Goal: Task Accomplishment & Management: Use online tool/utility

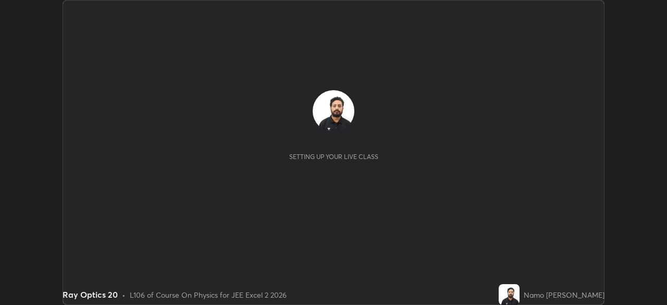
scroll to position [305, 666]
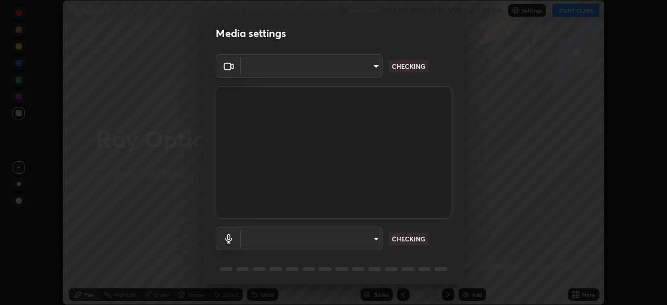
type input "134d1b19bf6860d587459906a7679876aeb3e381516b9be6bb745b9f97a347e3"
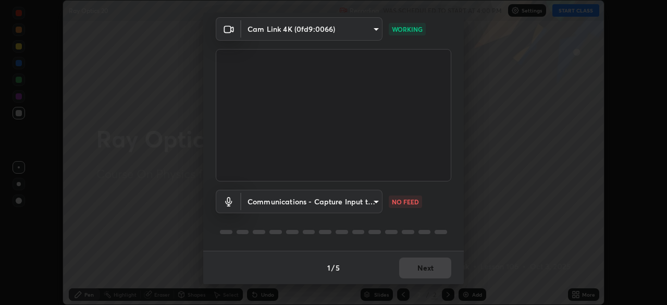
click at [375, 205] on body "Erase all Ray Optics 20 Recording WAS SCHEDULED TO START AT 4:00 PM Settings ST…" at bounding box center [333, 152] width 667 height 305
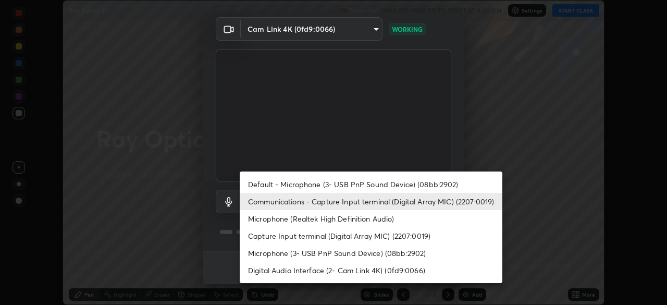
click at [407, 185] on li "Default - Microphone (3- USB PnP Sound Device) (08bb:2902)" at bounding box center [371, 184] width 263 height 17
type input "default"
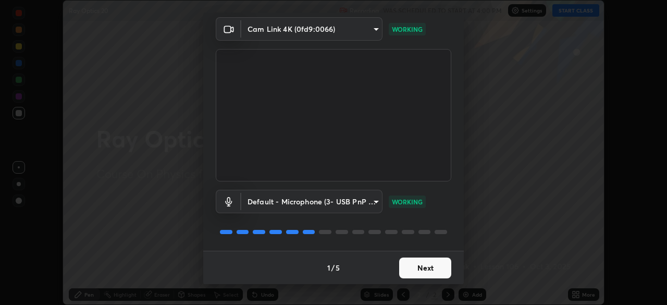
click at [432, 269] on button "Next" at bounding box center [425, 267] width 52 height 21
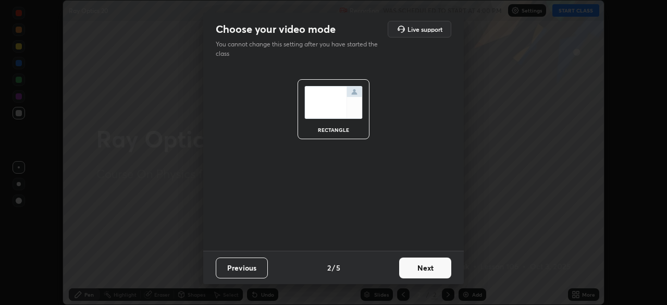
scroll to position [0, 0]
click at [437, 269] on button "Next" at bounding box center [425, 267] width 52 height 21
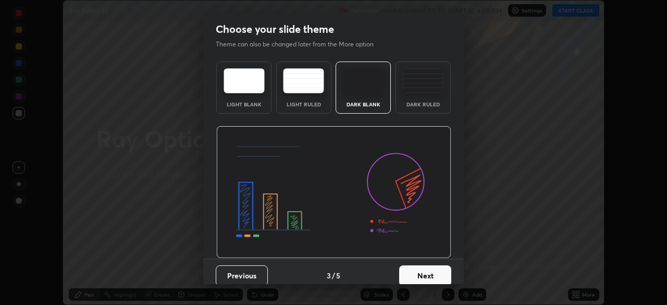
click at [438, 271] on button "Next" at bounding box center [425, 275] width 52 height 21
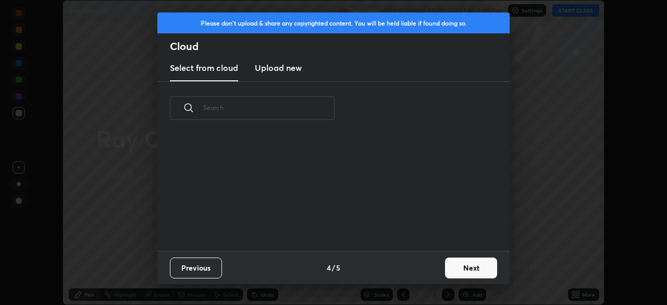
click at [463, 272] on button "Next" at bounding box center [471, 267] width 52 height 21
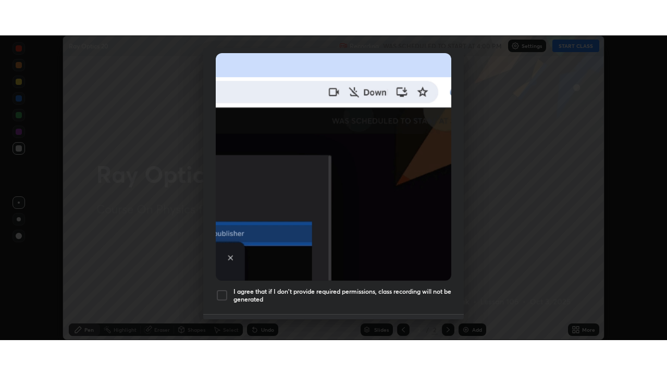
scroll to position [250, 0]
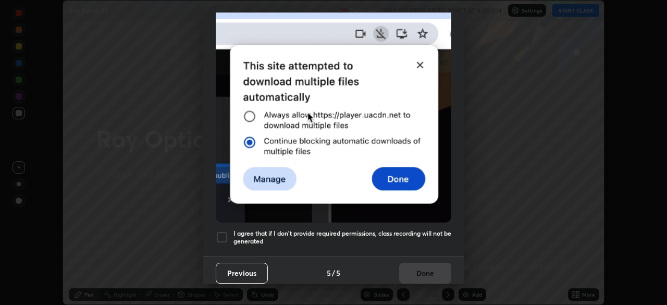
click at [221, 234] on div at bounding box center [222, 237] width 13 height 13
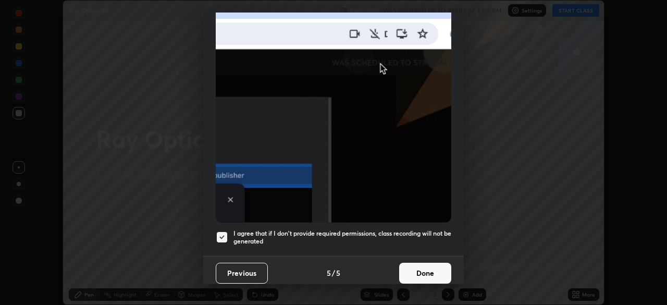
click at [431, 270] on button "Done" at bounding box center [425, 273] width 52 height 21
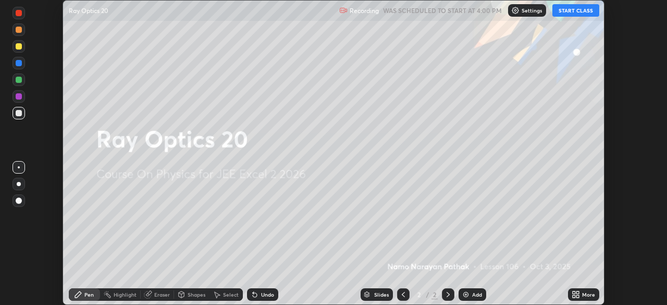
click at [570, 11] on button "START CLASS" at bounding box center [575, 10] width 47 height 13
click at [574, 295] on icon at bounding box center [573, 296] width 3 height 3
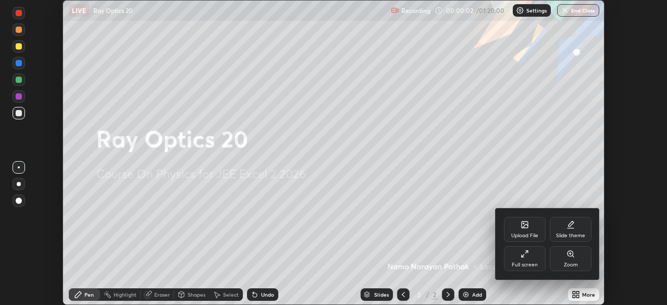
click at [530, 262] on div "Full screen" at bounding box center [525, 264] width 26 height 5
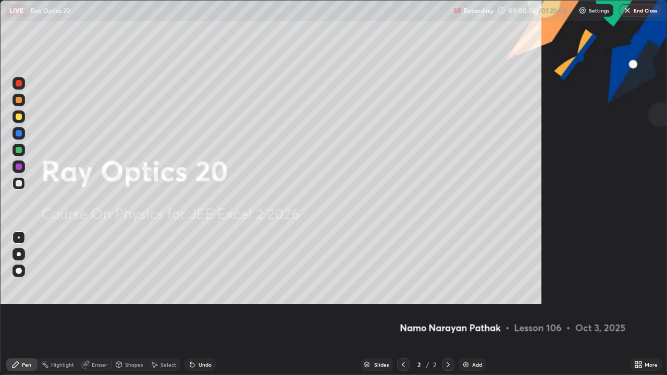
scroll to position [375, 667]
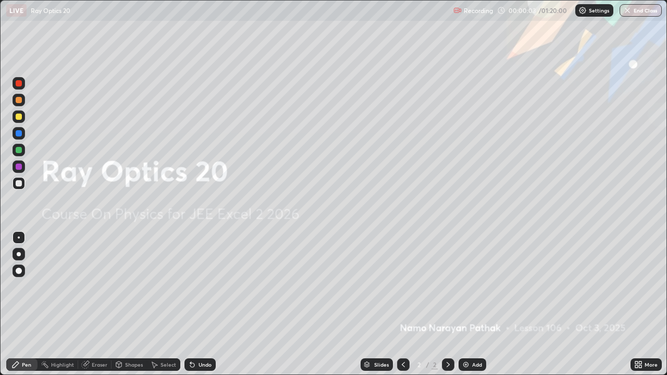
click at [464, 304] on img at bounding box center [466, 364] width 8 height 8
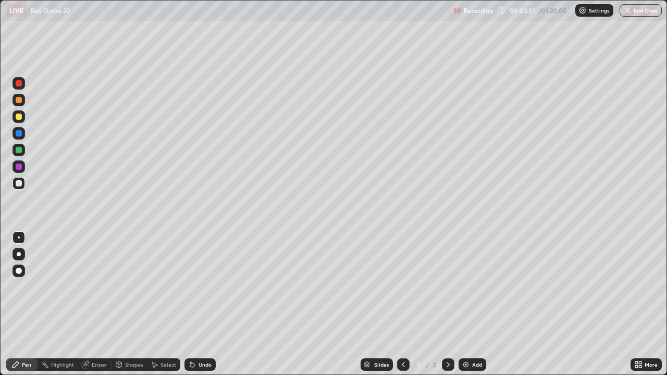
click at [16, 101] on div at bounding box center [19, 100] width 6 height 6
click at [19, 134] on div at bounding box center [19, 133] width 6 height 6
click at [20, 99] on div at bounding box center [19, 100] width 6 height 6
click at [18, 164] on div at bounding box center [19, 167] width 6 height 6
click at [466, 304] on img at bounding box center [466, 364] width 8 height 8
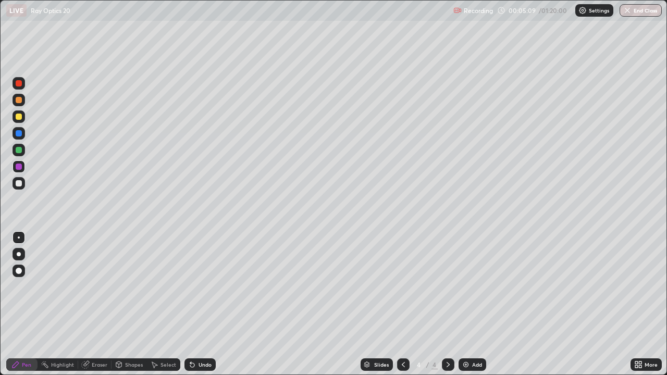
click at [19, 100] on div at bounding box center [19, 100] width 6 height 6
click at [21, 184] on div at bounding box center [19, 183] width 6 height 6
click at [19, 150] on div at bounding box center [19, 150] width 6 height 6
click at [19, 133] on div at bounding box center [19, 133] width 6 height 6
click at [21, 99] on div at bounding box center [19, 100] width 6 height 6
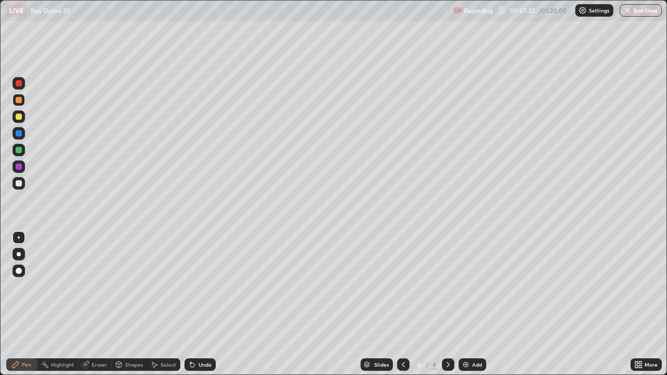
click at [21, 167] on div at bounding box center [19, 167] width 6 height 6
click at [22, 133] on div at bounding box center [19, 133] width 13 height 13
click at [403, 304] on icon at bounding box center [403, 364] width 8 height 8
click at [453, 304] on div at bounding box center [448, 364] width 13 height 13
click at [17, 98] on div at bounding box center [19, 100] width 6 height 6
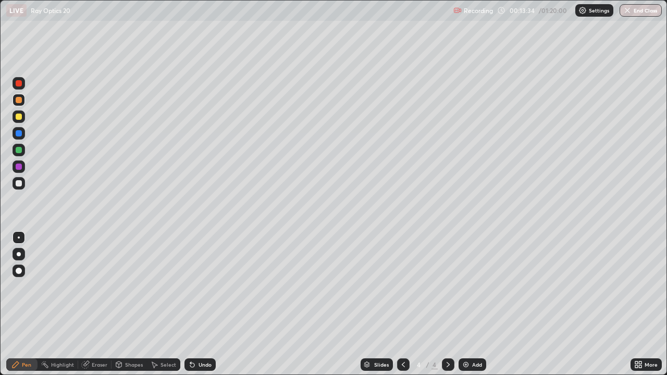
click at [470, 304] on div "Add" at bounding box center [472, 364] width 28 height 13
click at [20, 134] on div at bounding box center [19, 133] width 6 height 6
click at [19, 168] on div at bounding box center [19, 167] width 6 height 6
click at [24, 104] on div at bounding box center [19, 100] width 13 height 17
click at [18, 152] on div at bounding box center [19, 150] width 6 height 6
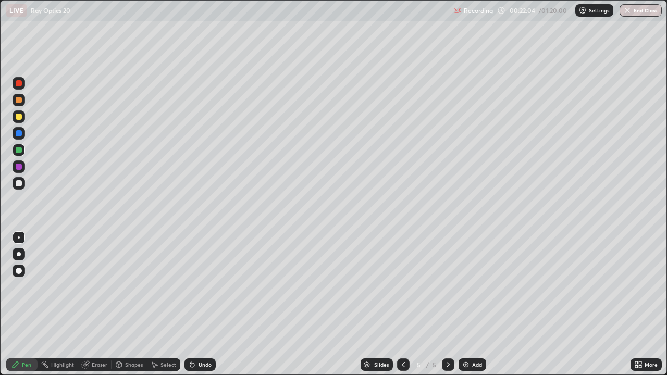
click at [20, 105] on div at bounding box center [19, 100] width 13 height 13
click at [468, 304] on img at bounding box center [466, 364] width 8 height 8
click at [23, 148] on div at bounding box center [19, 150] width 13 height 13
click at [21, 134] on div at bounding box center [19, 133] width 6 height 6
click at [19, 100] on div at bounding box center [19, 100] width 6 height 6
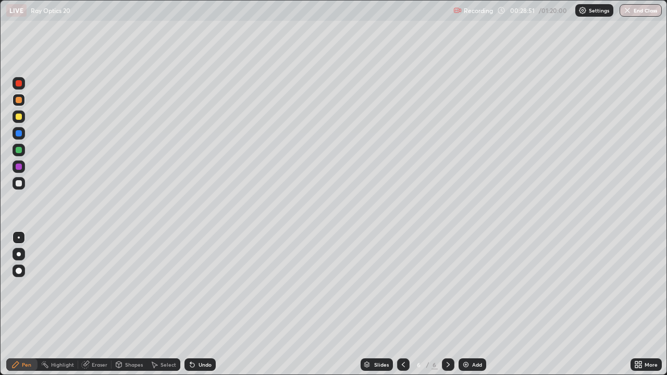
click at [20, 118] on div at bounding box center [19, 117] width 6 height 6
click at [20, 150] on div at bounding box center [19, 150] width 6 height 6
click at [20, 114] on div at bounding box center [19, 117] width 6 height 6
click at [19, 167] on div at bounding box center [19, 167] width 6 height 6
click at [19, 133] on div at bounding box center [19, 133] width 6 height 6
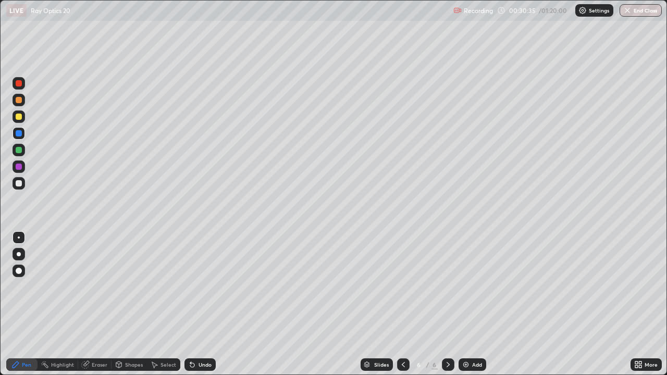
click at [20, 167] on div at bounding box center [19, 167] width 6 height 6
click at [467, 304] on img at bounding box center [466, 364] width 8 height 8
click at [21, 98] on div at bounding box center [19, 100] width 6 height 6
click at [21, 134] on div at bounding box center [19, 133] width 6 height 6
click at [19, 182] on div at bounding box center [19, 183] width 6 height 6
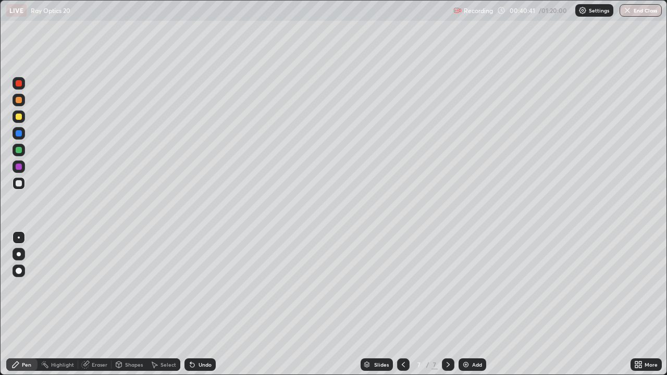
click at [18, 99] on div at bounding box center [19, 100] width 6 height 6
click at [21, 182] on div at bounding box center [19, 183] width 6 height 6
click at [21, 151] on div at bounding box center [19, 150] width 6 height 6
click at [20, 171] on div at bounding box center [19, 166] width 13 height 13
click at [19, 101] on div at bounding box center [19, 100] width 6 height 6
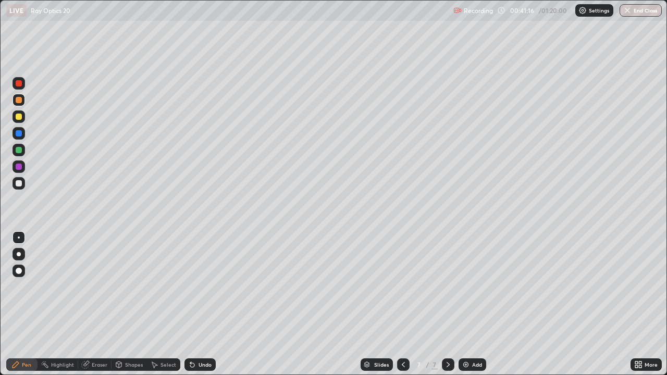
click at [23, 135] on div at bounding box center [19, 133] width 13 height 13
click at [467, 304] on div "Add" at bounding box center [472, 364] width 28 height 13
click at [21, 98] on div at bounding box center [19, 100] width 6 height 6
click at [20, 131] on div at bounding box center [19, 133] width 6 height 6
click at [18, 177] on div at bounding box center [19, 183] width 13 height 17
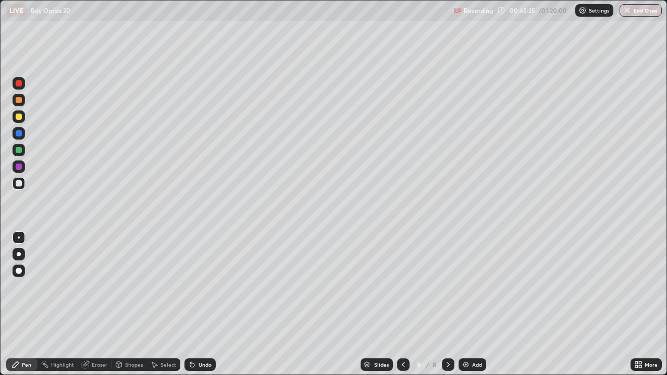
click at [20, 150] on div at bounding box center [19, 150] width 6 height 6
click at [463, 304] on img at bounding box center [466, 364] width 8 height 8
click at [24, 101] on div at bounding box center [19, 100] width 13 height 13
click at [19, 150] on div at bounding box center [19, 150] width 6 height 6
click at [402, 304] on icon at bounding box center [403, 364] width 3 height 5
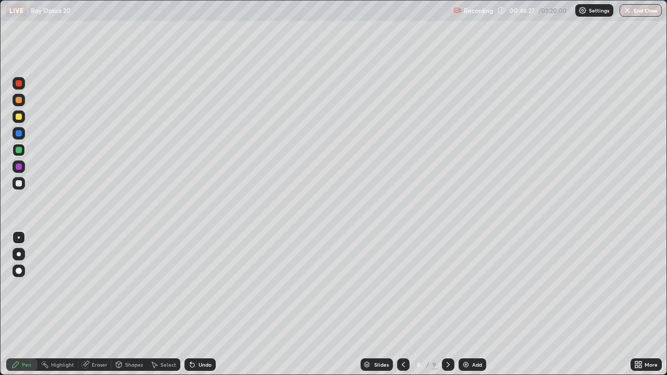
click at [404, 304] on icon at bounding box center [403, 364] width 8 height 8
click at [446, 304] on icon at bounding box center [448, 364] width 8 height 8
click at [447, 304] on icon at bounding box center [448, 364] width 8 height 8
click at [472, 304] on div "Add" at bounding box center [477, 364] width 10 height 5
click at [20, 101] on div at bounding box center [19, 100] width 6 height 6
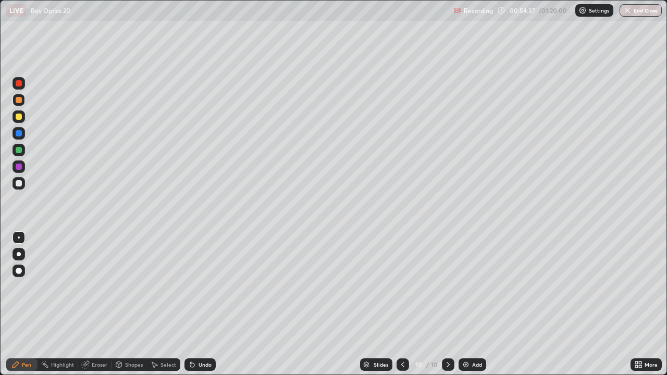
click at [467, 304] on img at bounding box center [466, 364] width 8 height 8
click at [21, 148] on div at bounding box center [19, 150] width 6 height 6
click at [19, 100] on div at bounding box center [19, 100] width 6 height 6
click at [19, 85] on div at bounding box center [19, 83] width 6 height 6
click at [19, 100] on div at bounding box center [19, 100] width 6 height 6
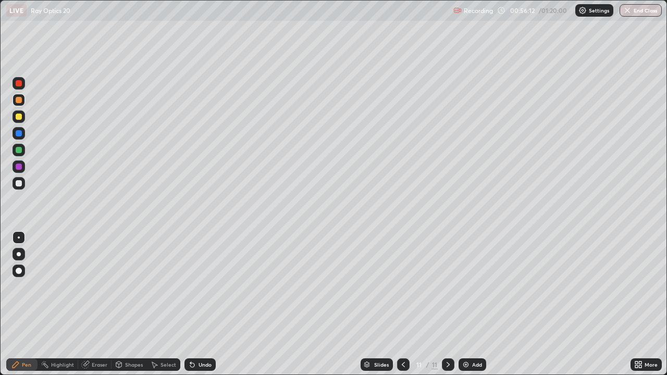
click at [19, 118] on div at bounding box center [19, 117] width 6 height 6
click at [20, 150] on div at bounding box center [19, 150] width 6 height 6
click at [20, 168] on div at bounding box center [19, 167] width 6 height 6
click at [21, 135] on div at bounding box center [19, 133] width 6 height 6
click at [19, 134] on div at bounding box center [19, 133] width 6 height 6
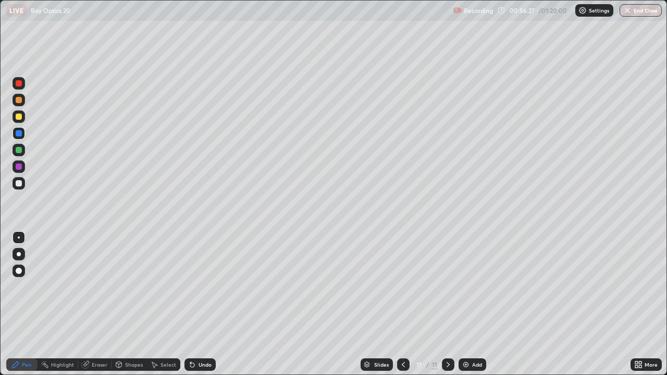
click at [20, 169] on div at bounding box center [19, 167] width 6 height 6
click at [23, 105] on div at bounding box center [19, 100] width 13 height 13
click at [24, 86] on div at bounding box center [19, 83] width 13 height 13
click at [22, 182] on div at bounding box center [19, 183] width 13 height 13
click at [21, 102] on div at bounding box center [19, 100] width 6 height 6
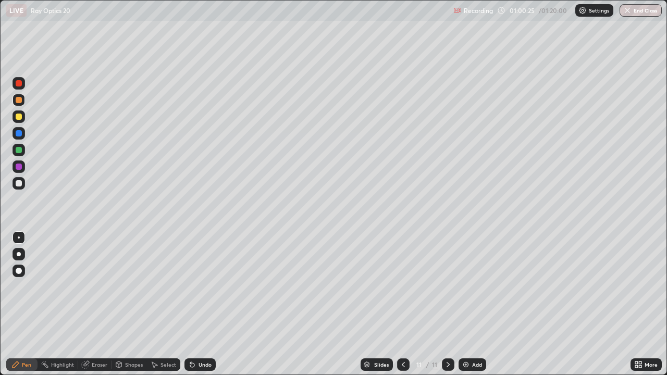
click at [466, 304] on img at bounding box center [466, 364] width 8 height 8
click at [18, 168] on div at bounding box center [19, 167] width 6 height 6
click at [18, 183] on div at bounding box center [19, 183] width 6 height 6
click at [16, 150] on div at bounding box center [19, 150] width 6 height 6
click at [467, 304] on img at bounding box center [466, 364] width 8 height 8
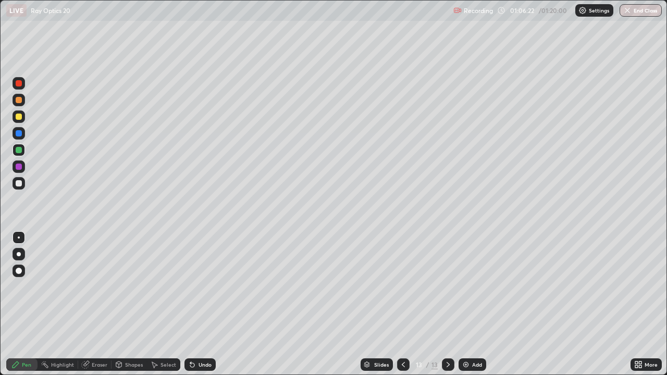
click at [19, 101] on div at bounding box center [19, 100] width 6 height 6
click at [467, 304] on img at bounding box center [466, 364] width 8 height 8
click at [405, 304] on div at bounding box center [403, 364] width 13 height 13
click at [402, 304] on icon at bounding box center [403, 364] width 3 height 5
click at [447, 304] on icon at bounding box center [448, 364] width 8 height 8
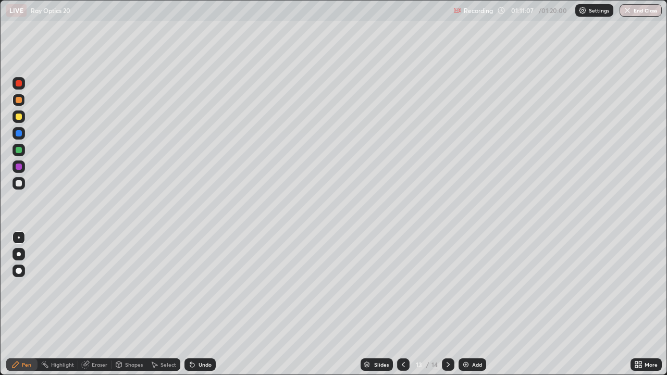
click at [447, 304] on icon at bounding box center [448, 364] width 8 height 8
click at [638, 13] on button "End Class" at bounding box center [640, 10] width 42 height 13
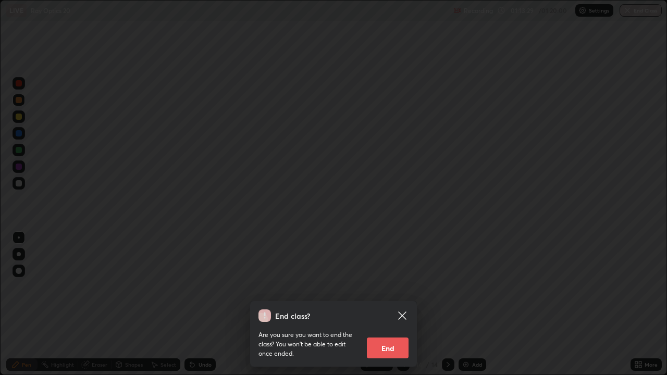
click at [397, 304] on button "End" at bounding box center [388, 348] width 42 height 21
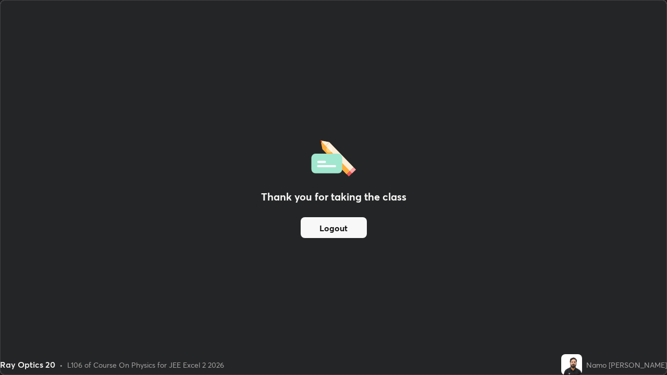
click at [362, 233] on button "Logout" at bounding box center [334, 227] width 66 height 21
